Goal: Complete application form: Complete application form

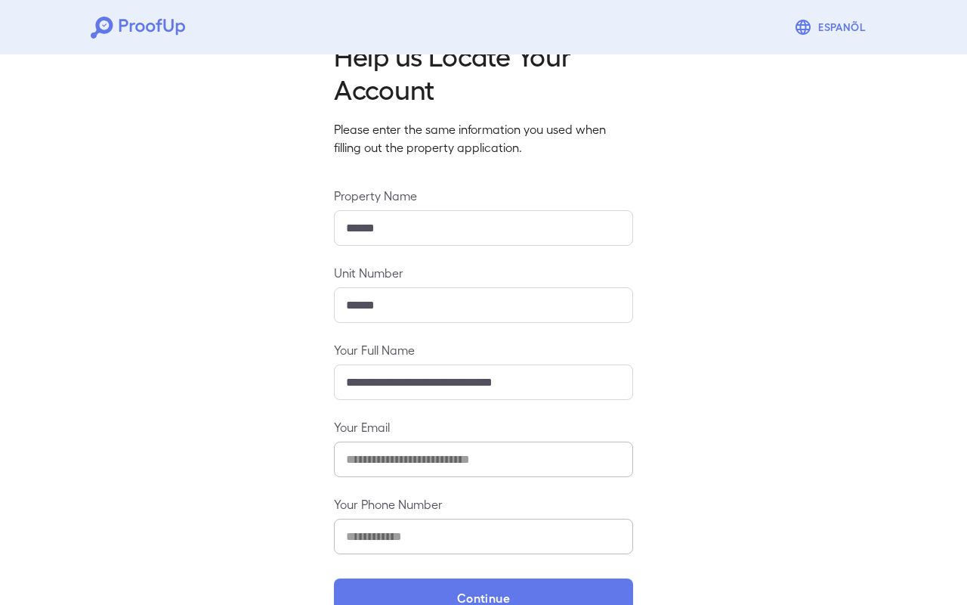
scroll to position [80, 0]
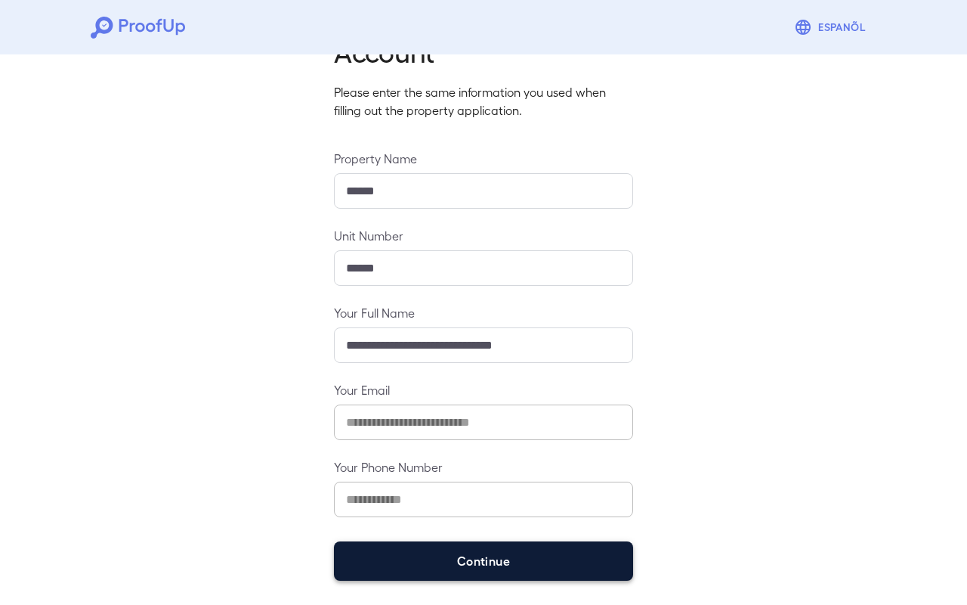
click at [521, 577] on button "Continue" at bounding box center [483, 560] width 299 height 39
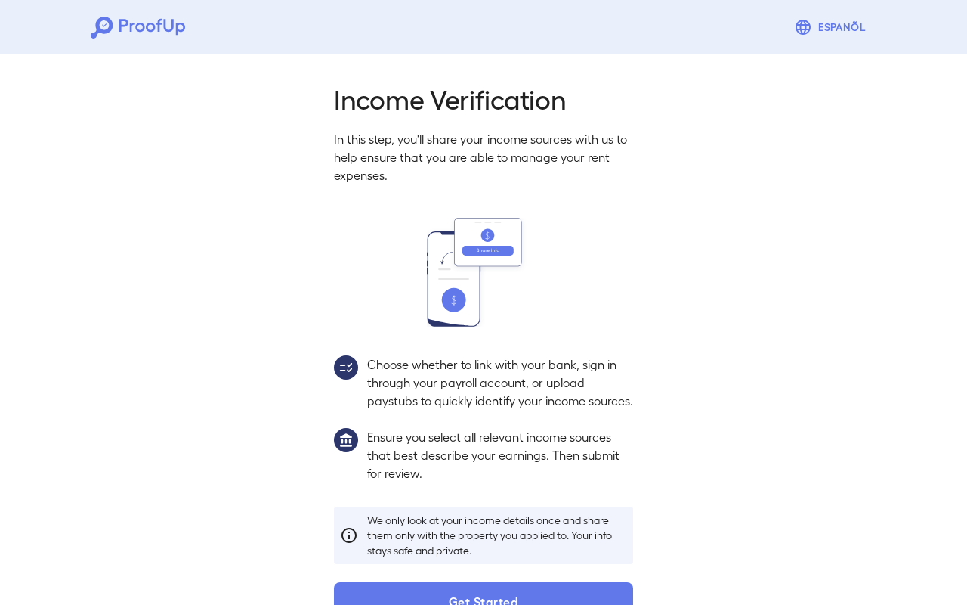
scroll to position [58, 0]
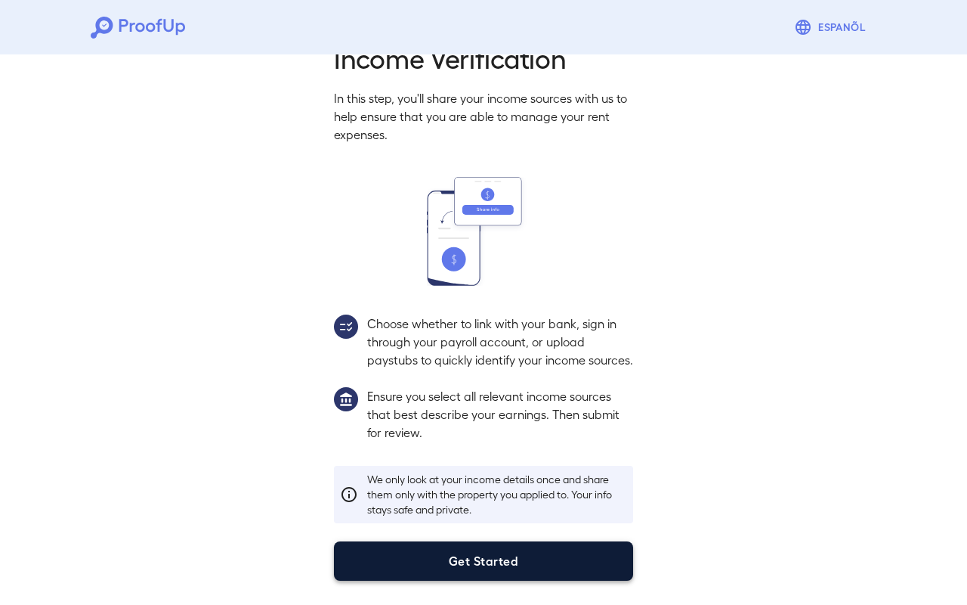
click at [453, 565] on button "Get Started" at bounding box center [483, 560] width 299 height 39
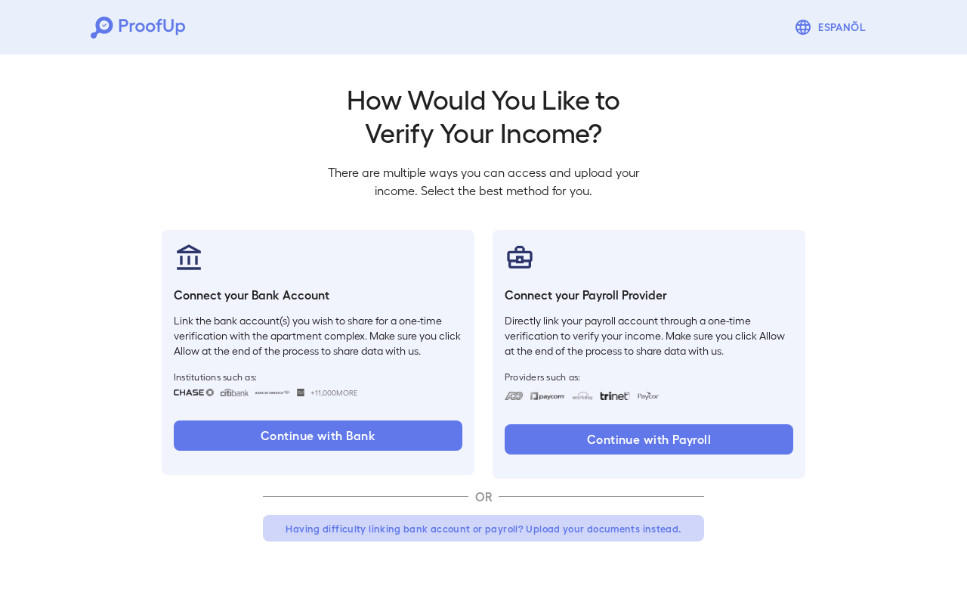
click at [393, 534] on button "Having difficulty linking bank account or payroll? Upload your documents instea…" at bounding box center [483, 528] width 441 height 27
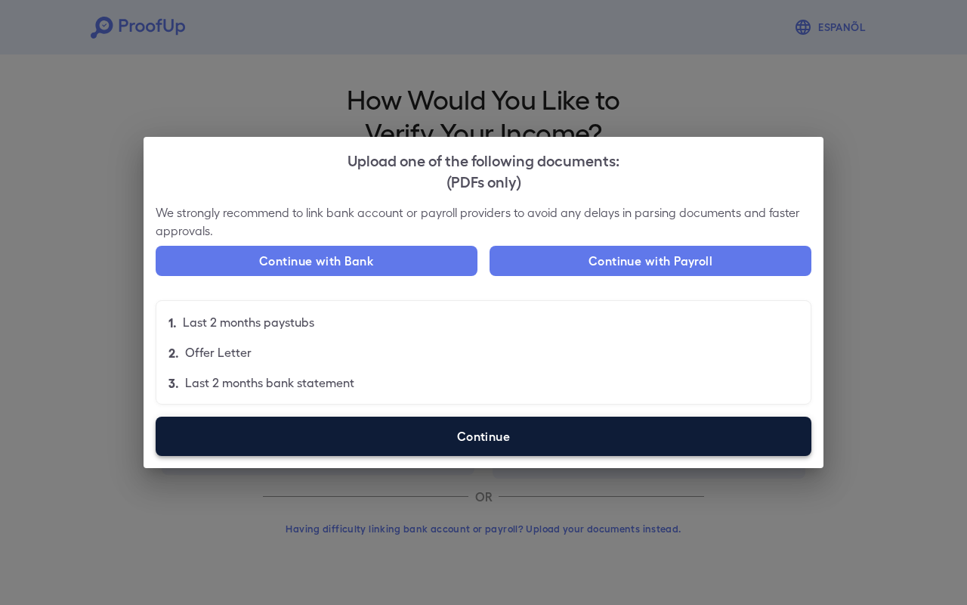
click at [395, 437] on label "Continue" at bounding box center [484, 435] width 656 height 39
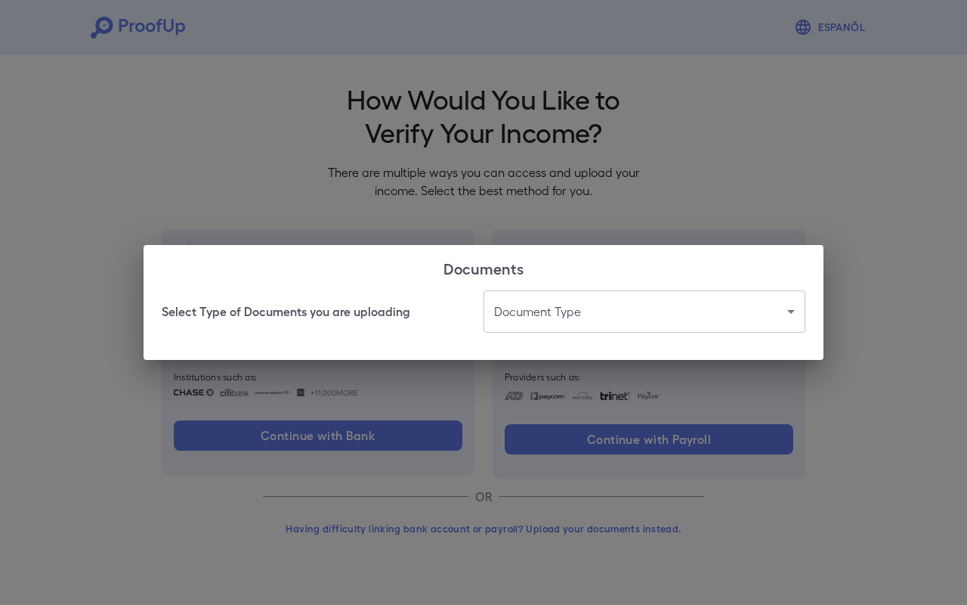
click at [546, 316] on body "Espanõl Go back How Would You Like to Verify Your Income? There are multiple wa…" at bounding box center [483, 288] width 967 height 577
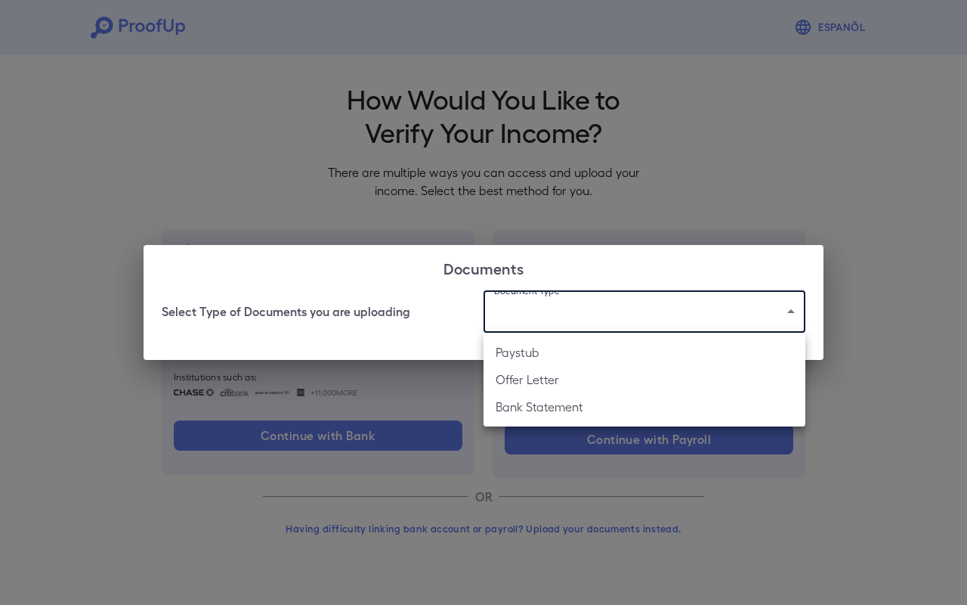
click at [553, 348] on li "Paystub" at bounding box center [645, 352] width 322 height 27
type input "*******"
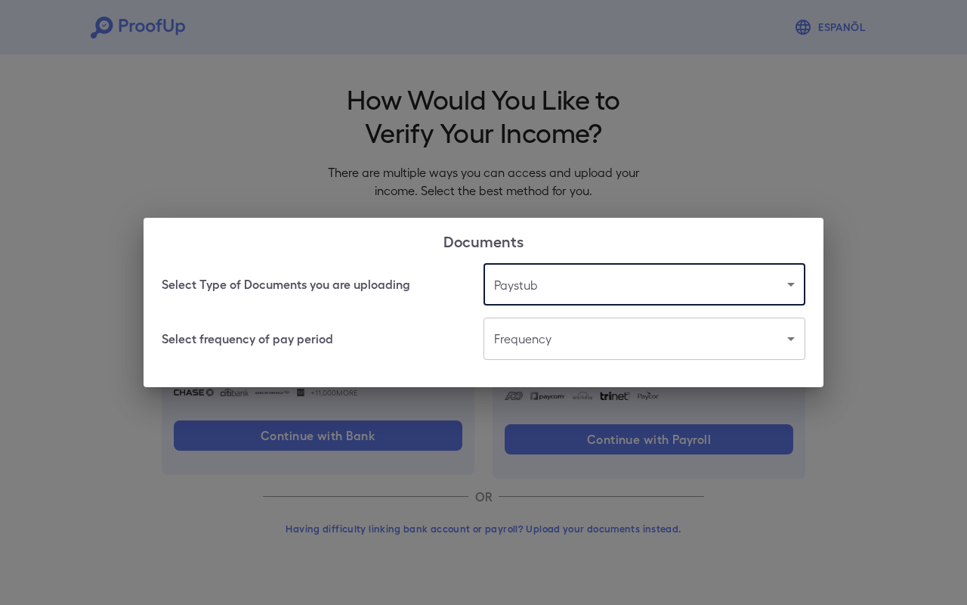
click at [537, 340] on body "Espanõl Go back How Would You Like to Verify Your Income? There are multiple wa…" at bounding box center [483, 288] width 967 height 577
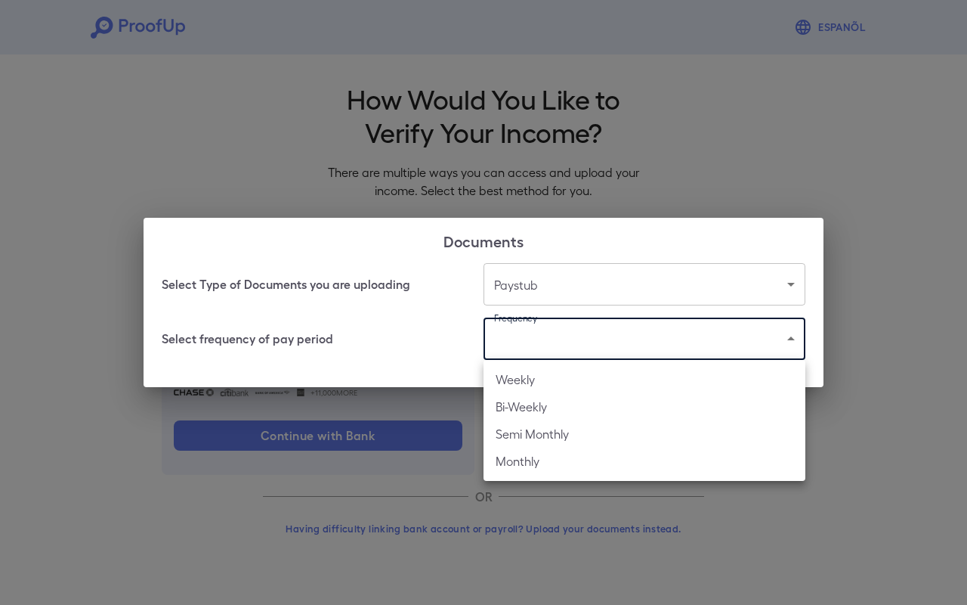
click at [537, 406] on li "Bi-Weekly" at bounding box center [645, 406] width 322 height 27
type input "*********"
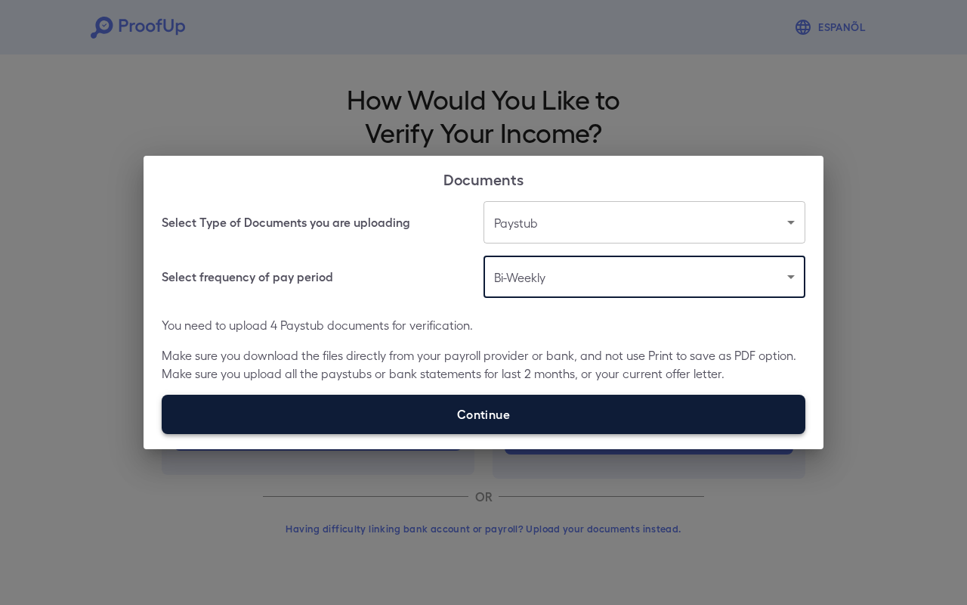
click at [425, 418] on label "Continue" at bounding box center [484, 414] width 644 height 39
click at [162, 433] on input "Continue" at bounding box center [162, 433] width 1 height 1
type input "**********"
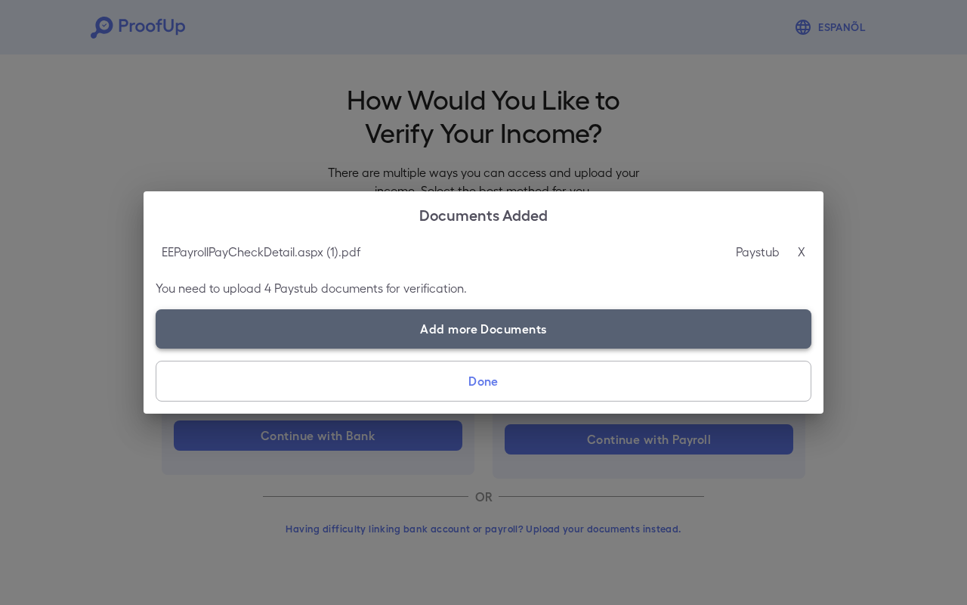
click at [534, 334] on label "Add more Documents" at bounding box center [484, 328] width 656 height 39
click at [156, 348] on input "Add more Documents" at bounding box center [156, 348] width 1 height 1
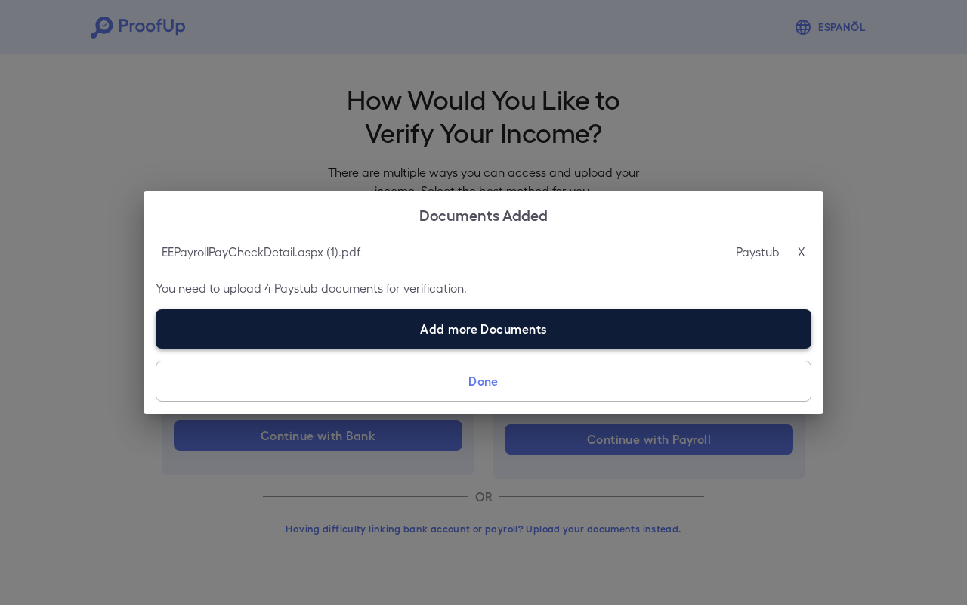
type input "**********"
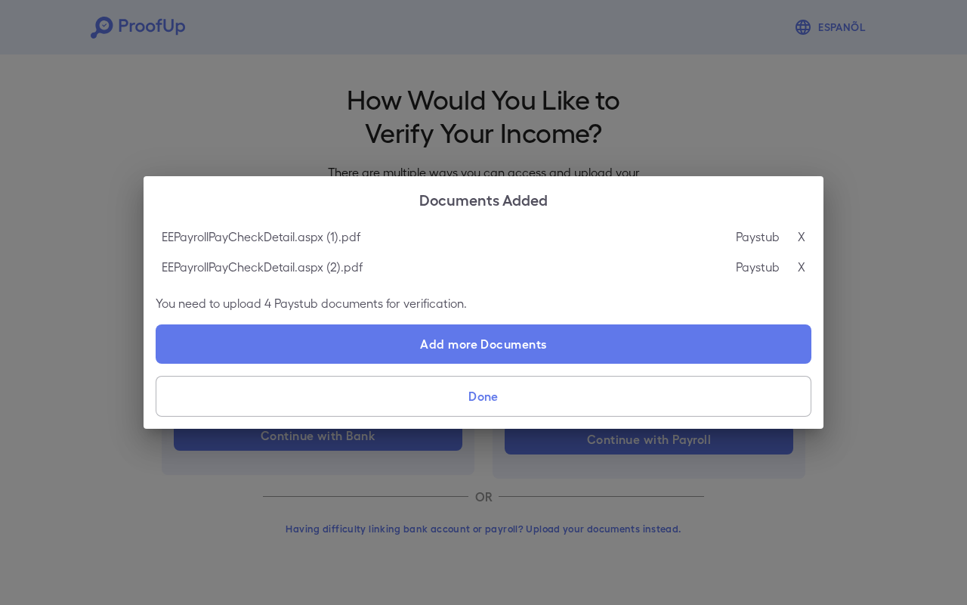
click at [559, 395] on button "Done" at bounding box center [484, 396] width 656 height 41
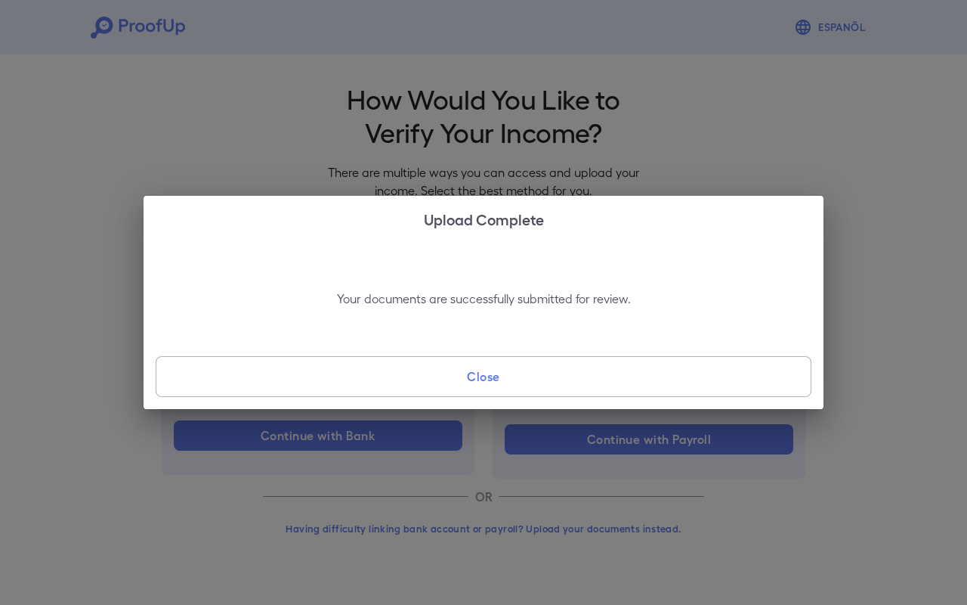
click at [556, 382] on button "Close" at bounding box center [484, 376] width 656 height 41
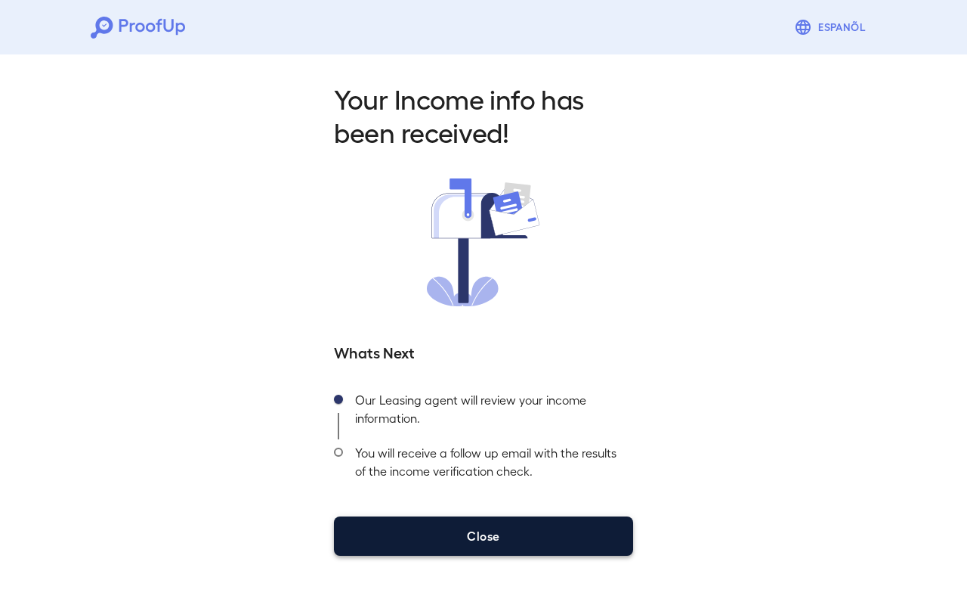
click at [493, 543] on button "Close" at bounding box center [483, 535] width 299 height 39
click at [527, 535] on button "Close" at bounding box center [483, 535] width 299 height 39
